Goal: Transaction & Acquisition: Purchase product/service

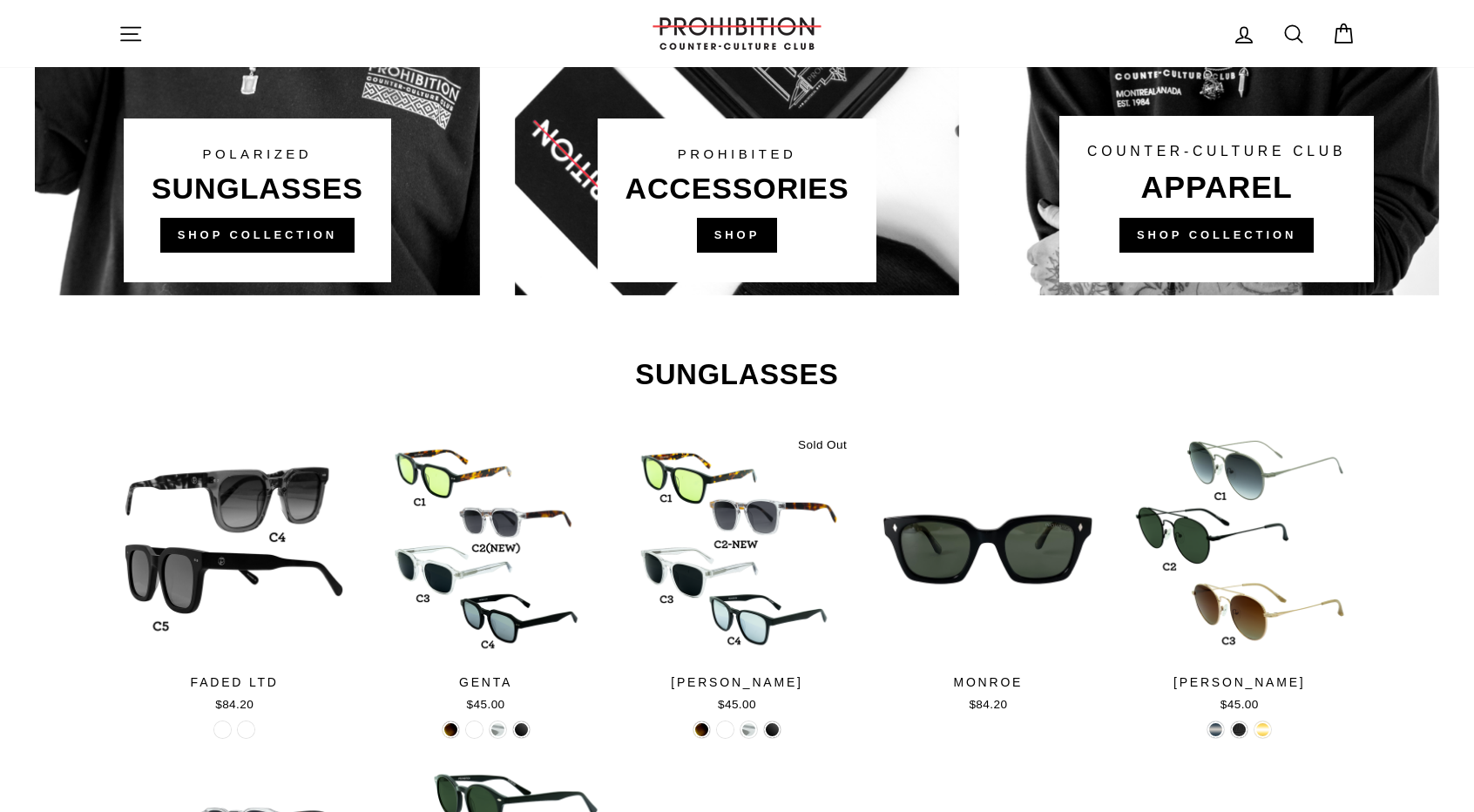
scroll to position [1742, 0]
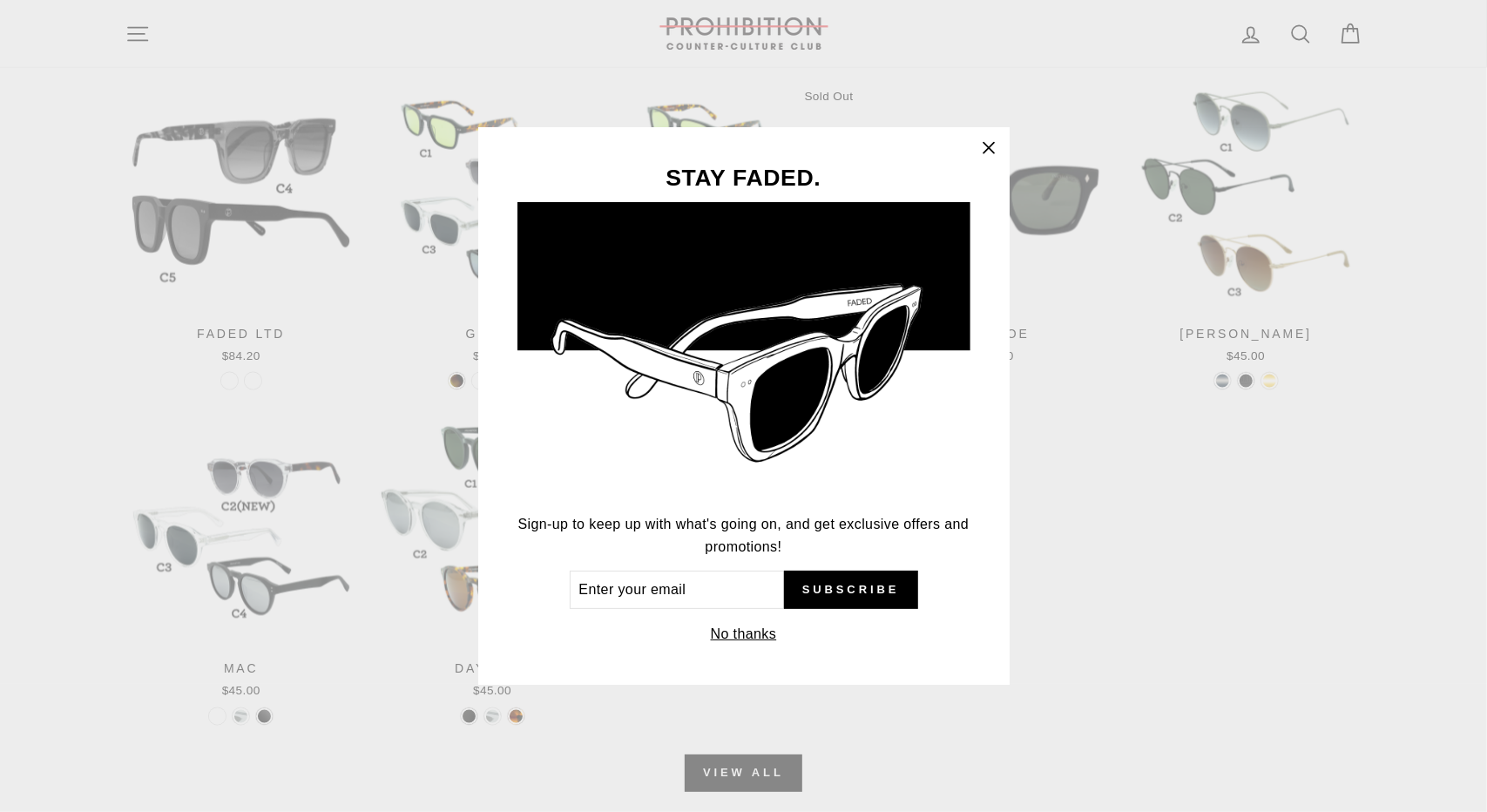
click at [976, 141] on button ""Close (esc)"" at bounding box center [989, 148] width 42 height 42
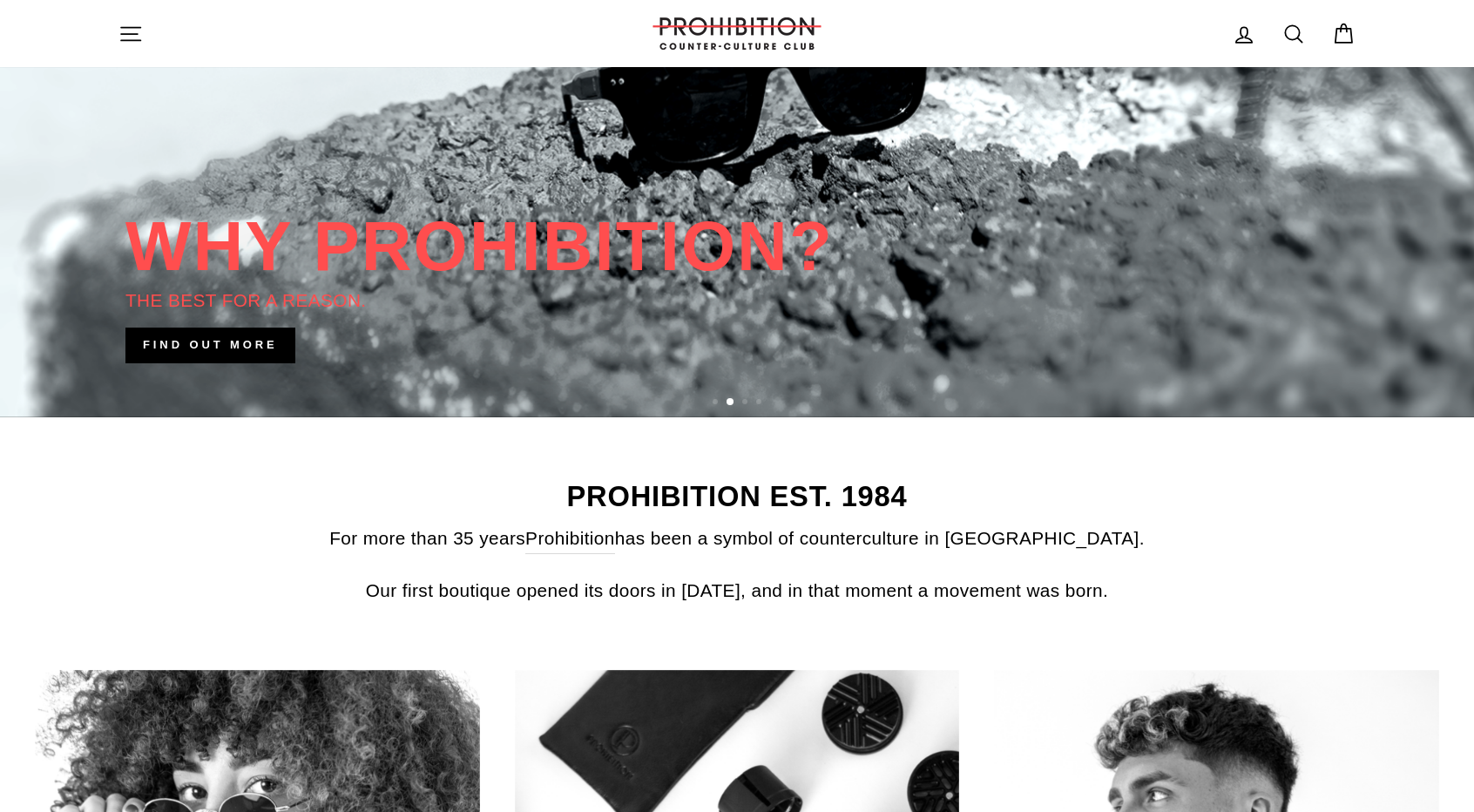
scroll to position [0, 0]
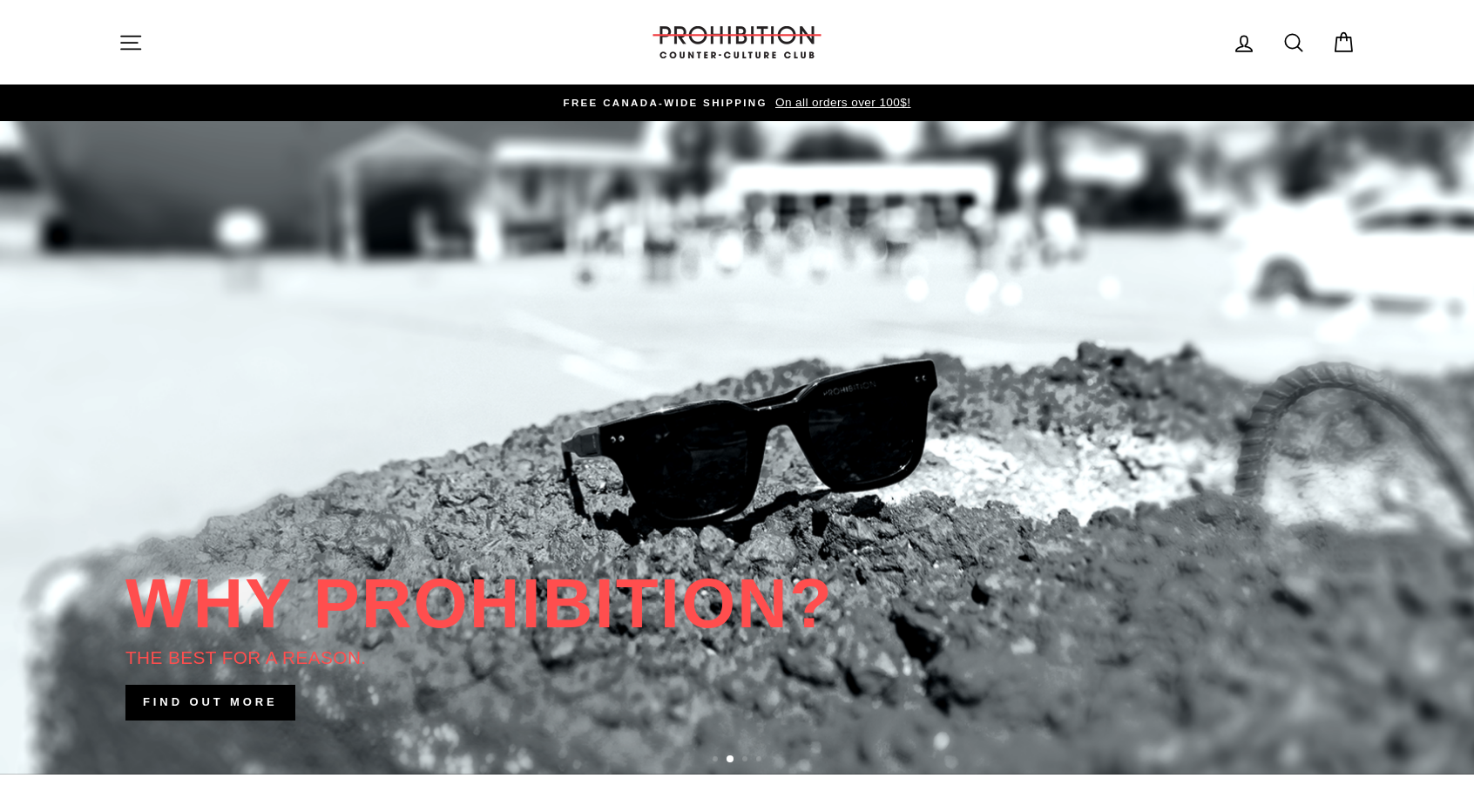
click at [1283, 45] on icon at bounding box center [1295, 43] width 25 height 25
drag, startPoint x: 292, startPoint y: 45, endPoint x: 304, endPoint y: 37, distance: 14.4
click at [300, 39] on input "Search our store" at bounding box center [729, 43] width 1147 height 59
paste input "RAW unbleached wood pulp cone"
type input "RAW unbleached wood pulp cone"
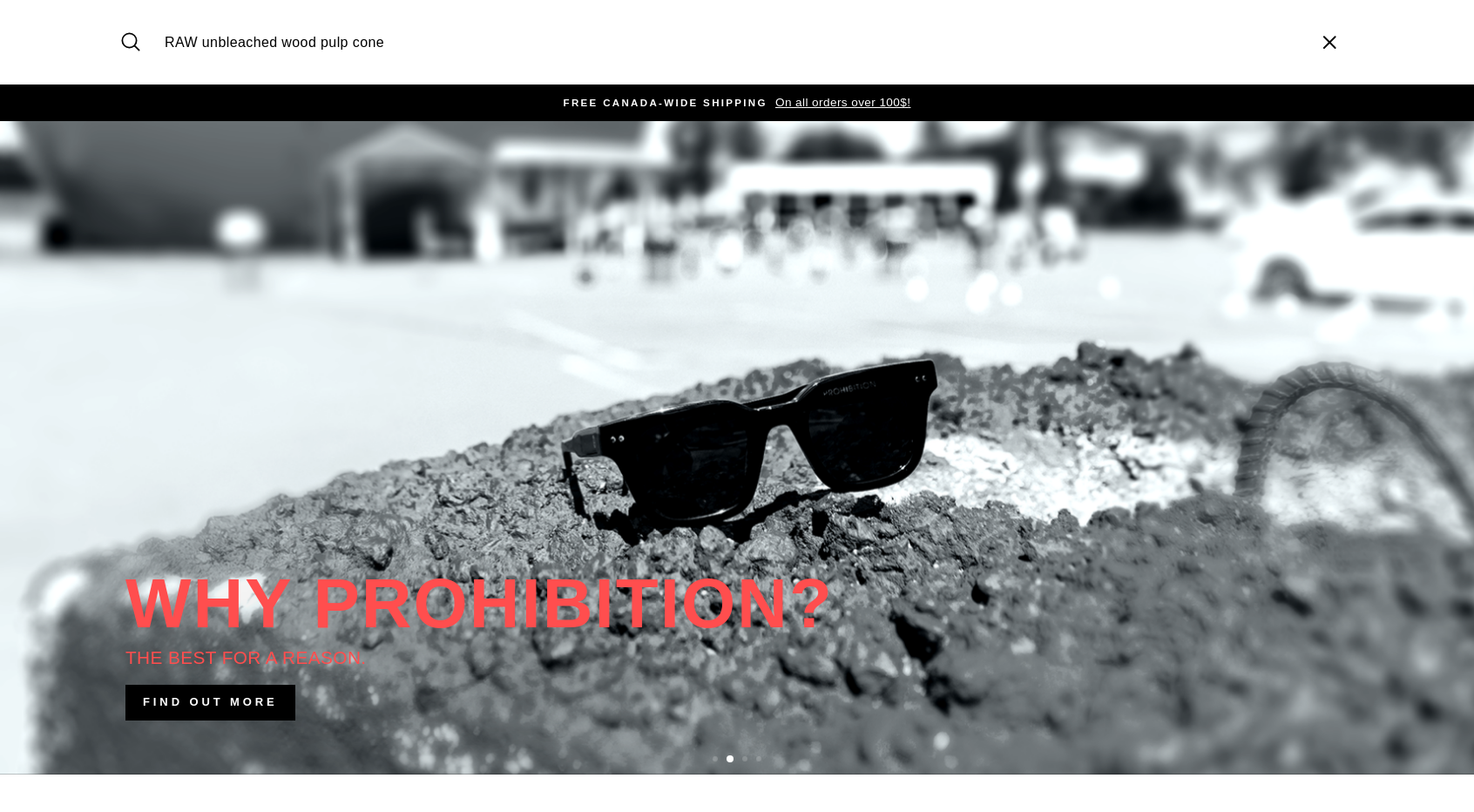
click at [119, 13] on button "Search" at bounding box center [137, 43] width 37 height 59
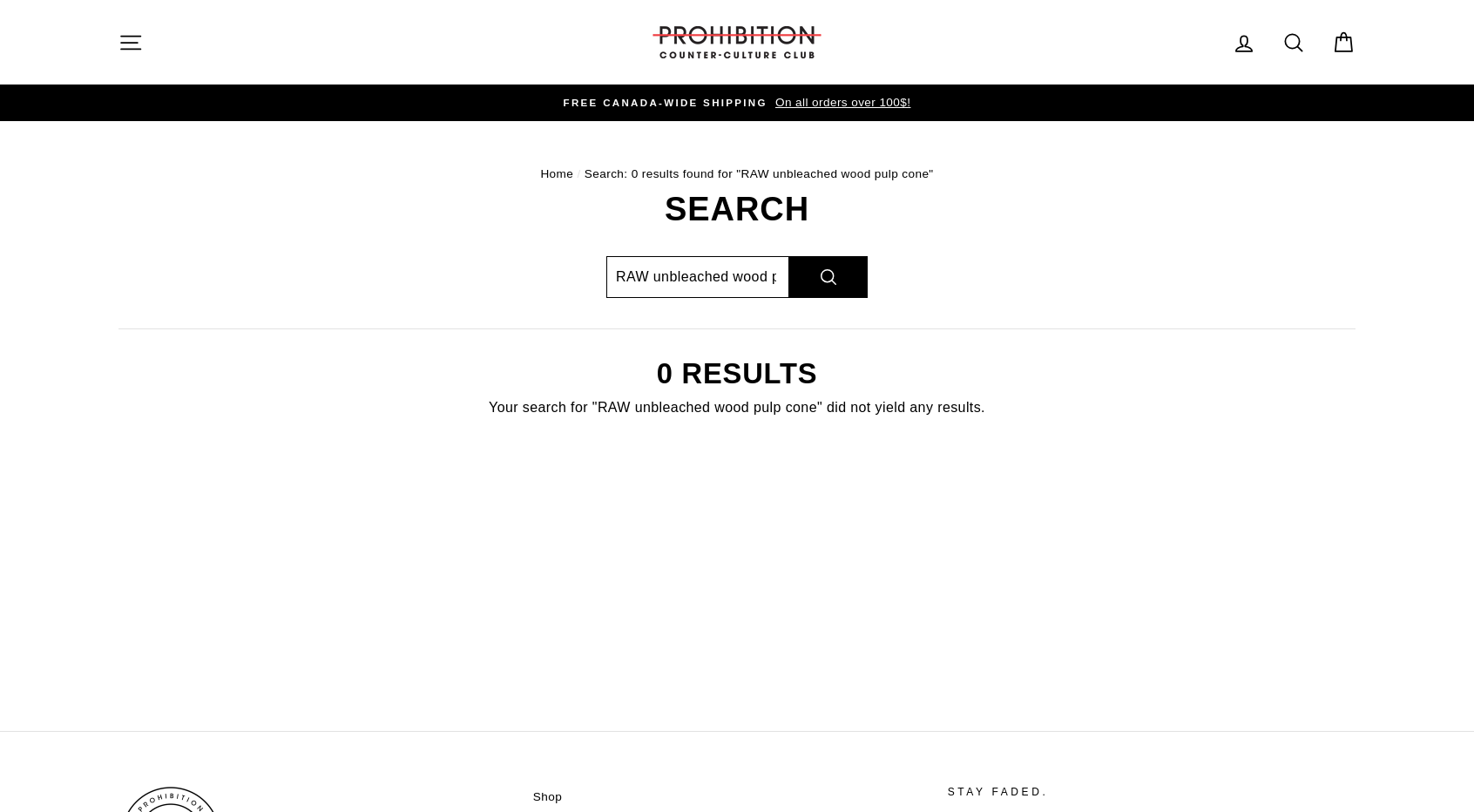
drag, startPoint x: 654, startPoint y: 282, endPoint x: 523, endPoint y: 285, distance: 131.0
click at [523, 285] on div "Search RAW unbleached wood pulp cone Search 0 results Your search for "RAW unbl…" at bounding box center [728, 327] width 1257 height 270
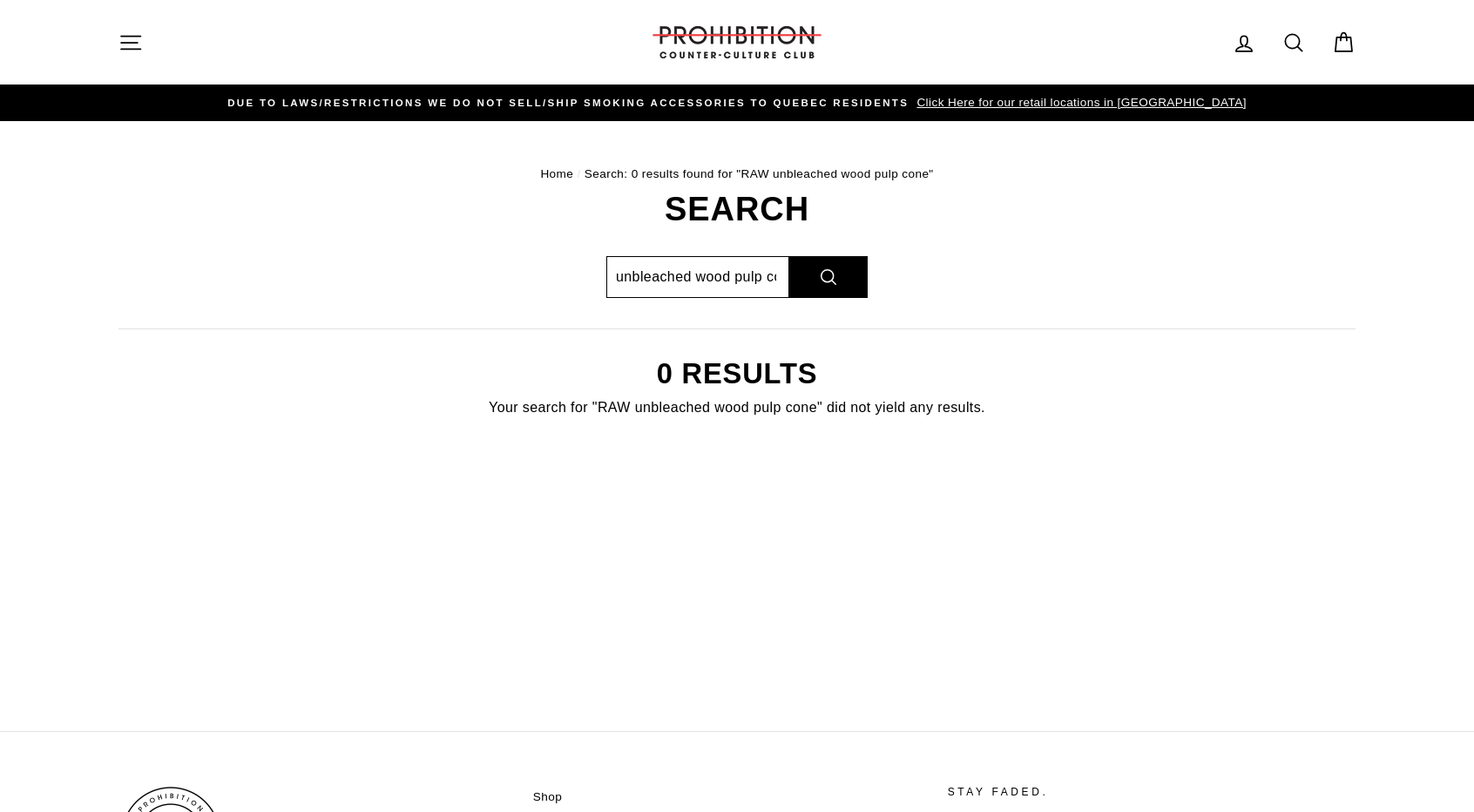
scroll to position [0, 21]
drag, startPoint x: 696, startPoint y: 281, endPoint x: 744, endPoint y: 286, distance: 48.3
click at [744, 286] on input "unbleached wood pulp cone" at bounding box center [698, 277] width 183 height 42
type input "unbleached cone"
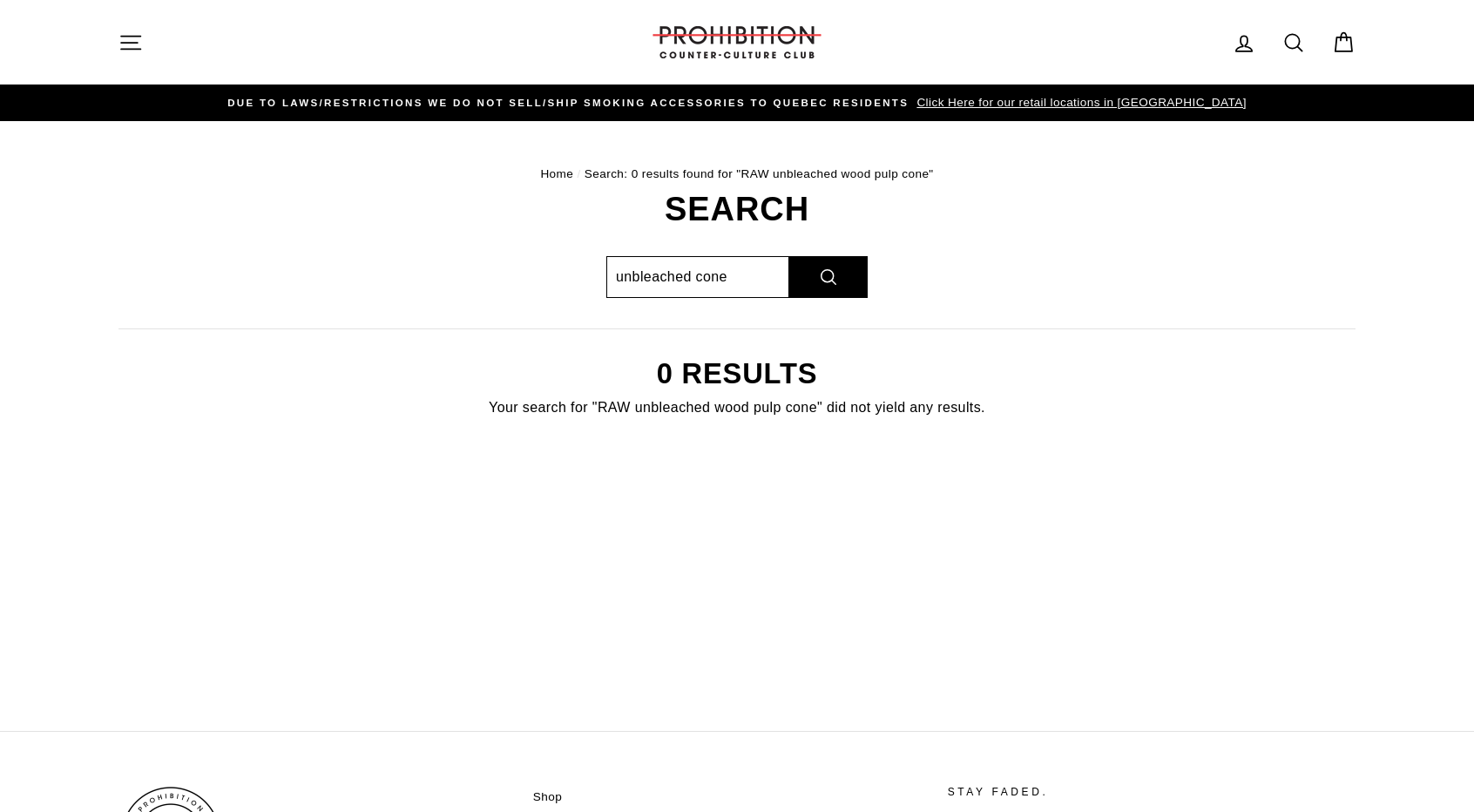
click at [790, 256] on button "Search" at bounding box center [829, 277] width 79 height 42
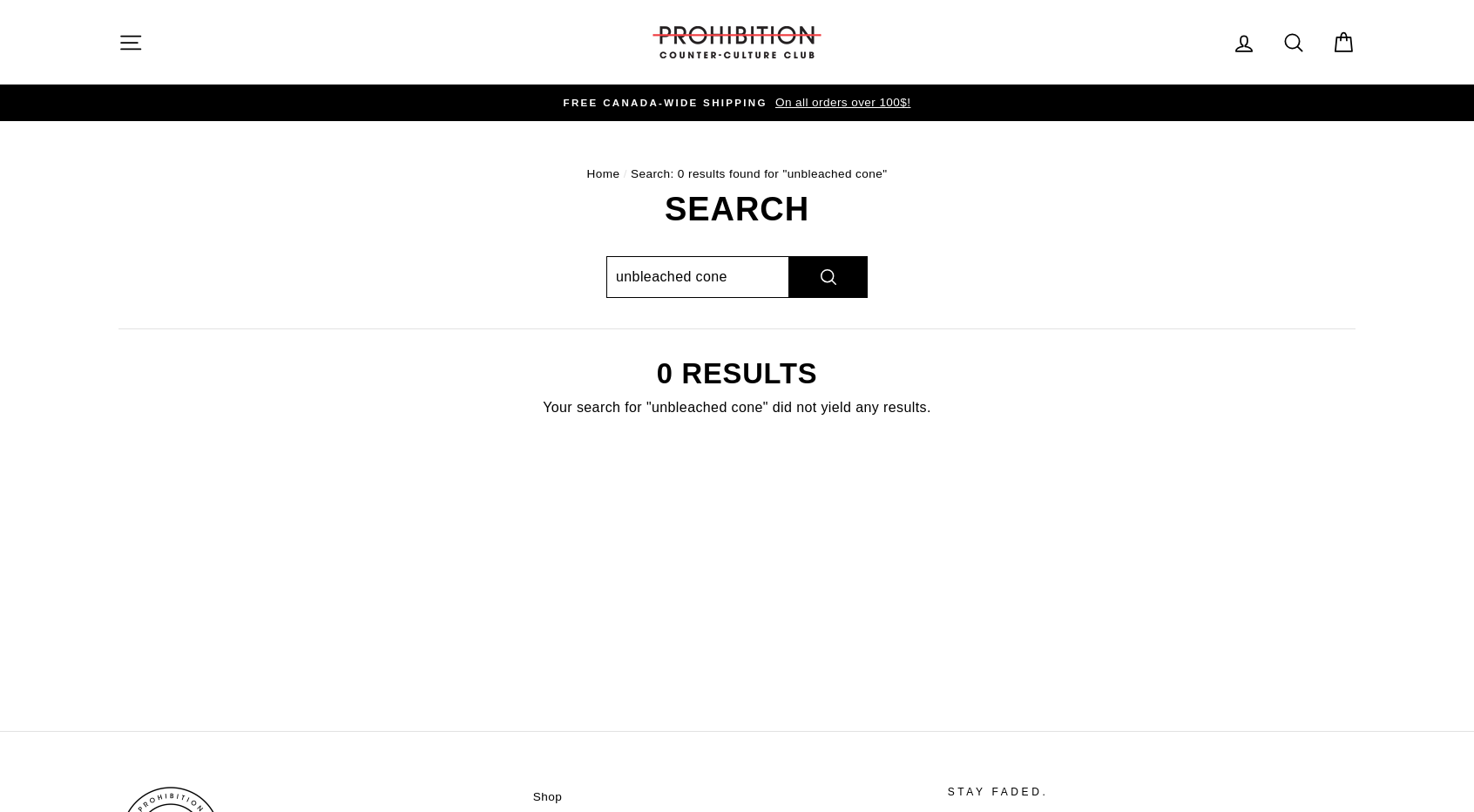
click at [735, 280] on input "unbleached cone" at bounding box center [698, 277] width 183 height 42
click at [683, 282] on input "unbleached cone" at bounding box center [698, 277] width 183 height 42
click at [697, 282] on input "unbleached cone" at bounding box center [698, 277] width 183 height 42
type input "cone"
click at [790, 256] on button "Search" at bounding box center [829, 277] width 79 height 42
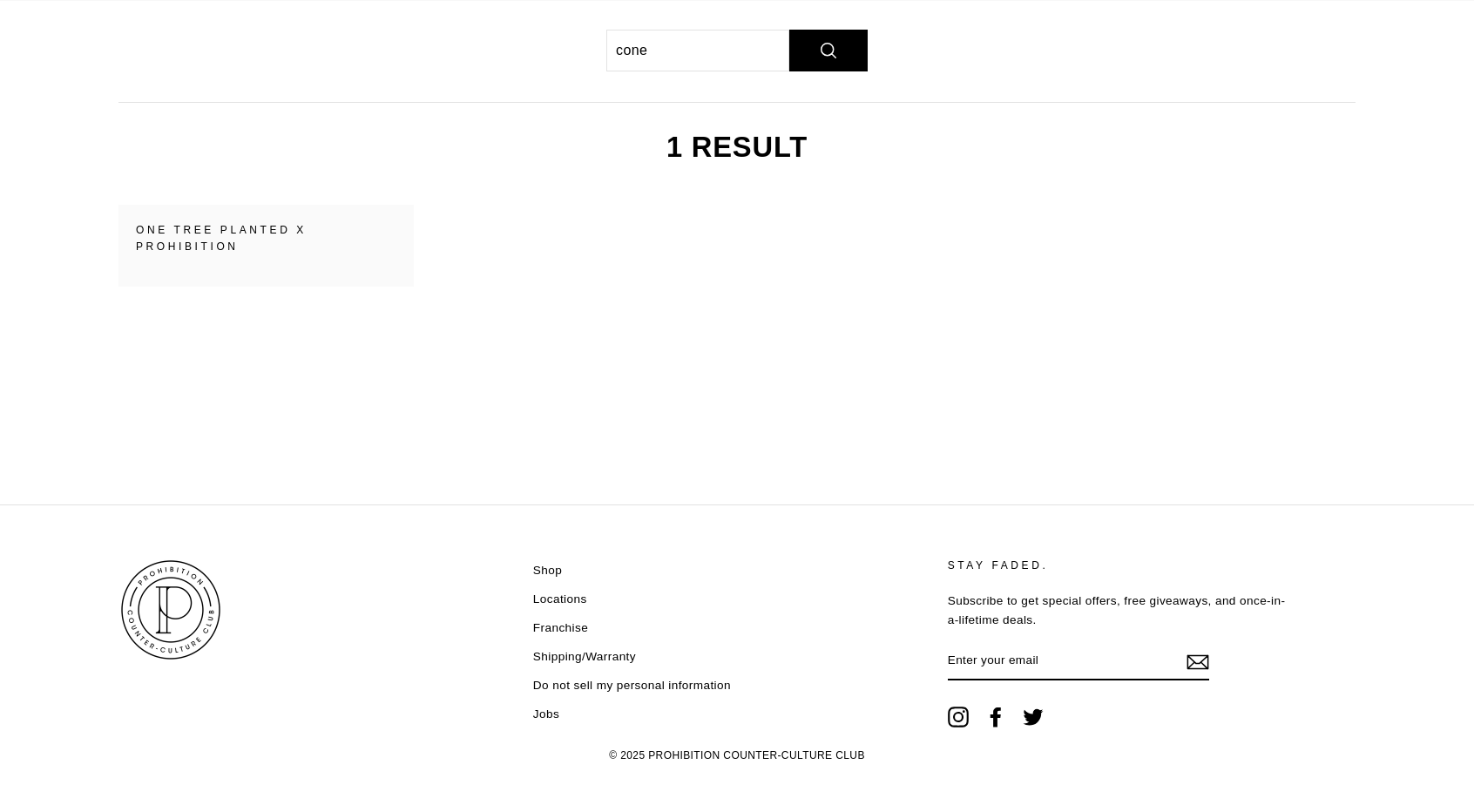
scroll to position [237, 0]
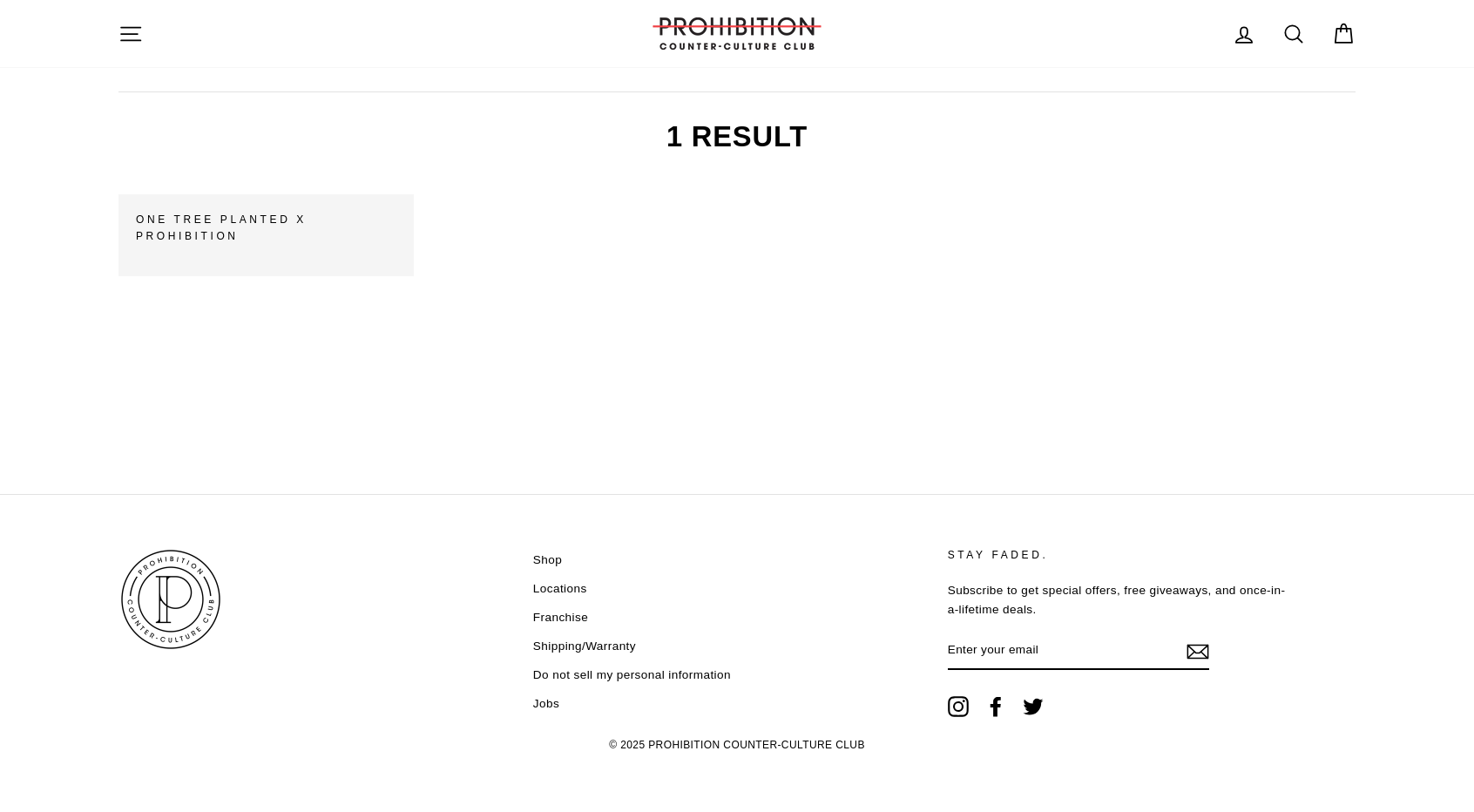
click at [283, 255] on span "One Tree Planted x PROHIBITION" at bounding box center [266, 234] width 261 height 46
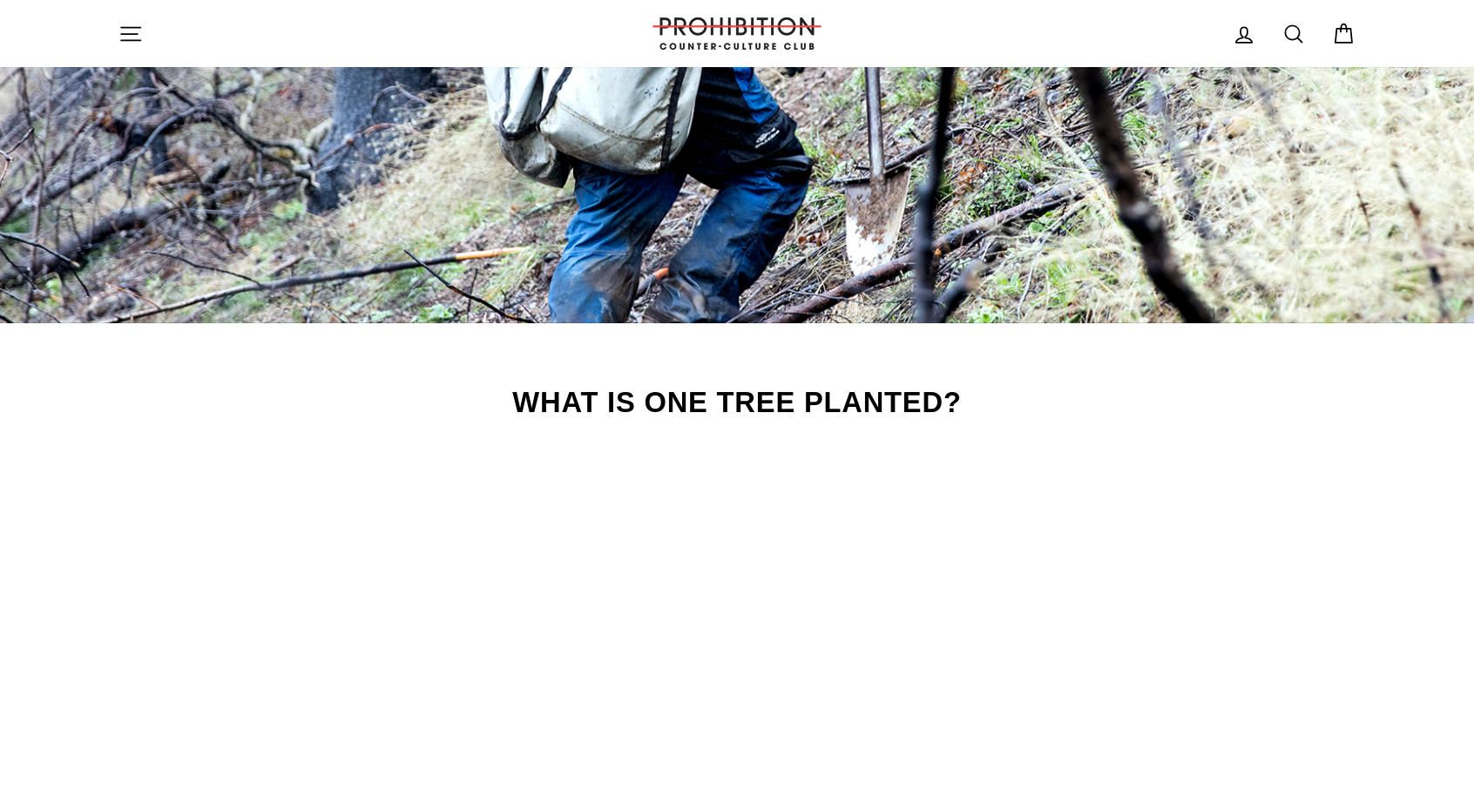
scroll to position [1568, 0]
